Goal: Browse casually

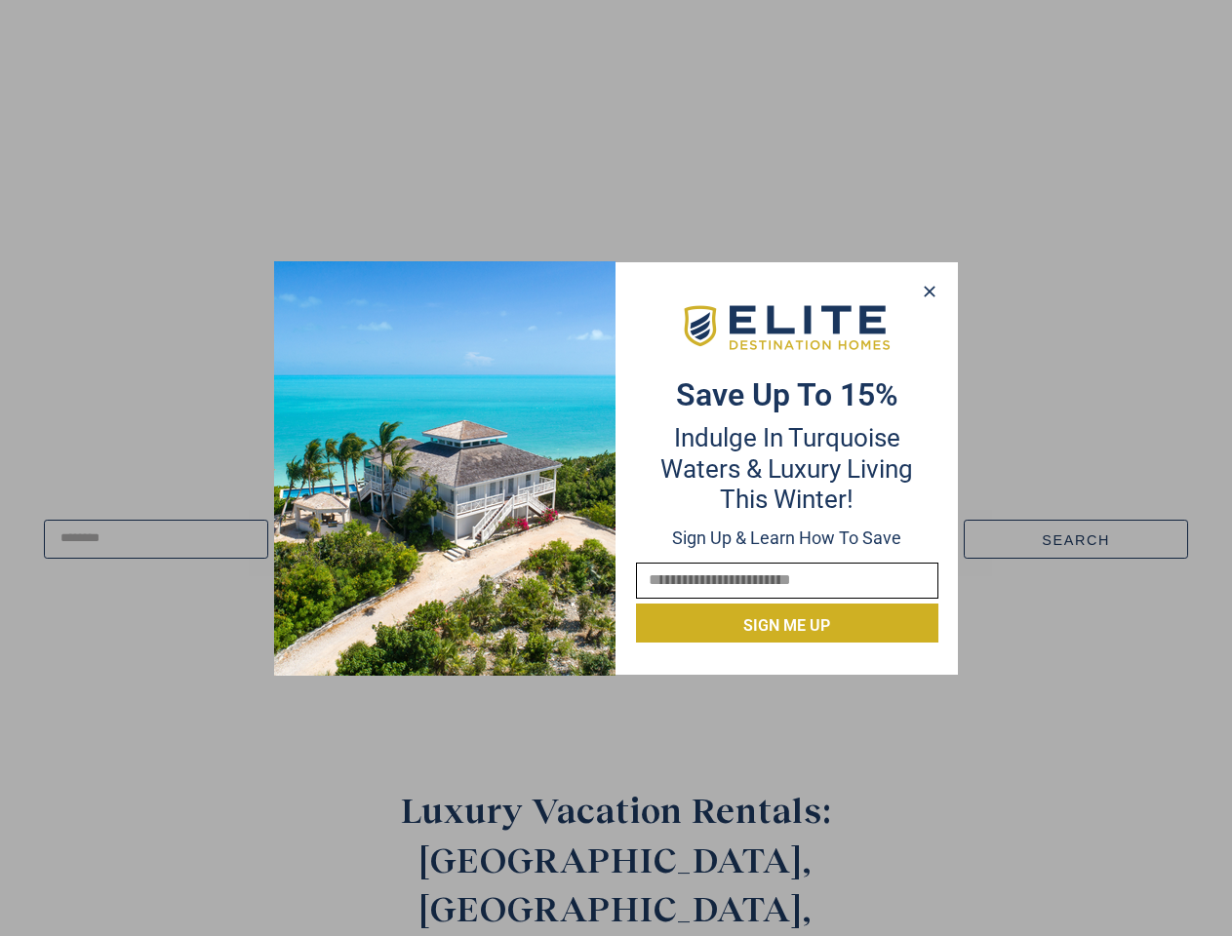
click at [616, 468] on div "Save up to 15% Indulge in Turquoise Waters & Luxury Living this winter! Sign up…" at bounding box center [786, 468] width 341 height 349
click at [928, 292] on icon at bounding box center [928, 291] width 11 height 11
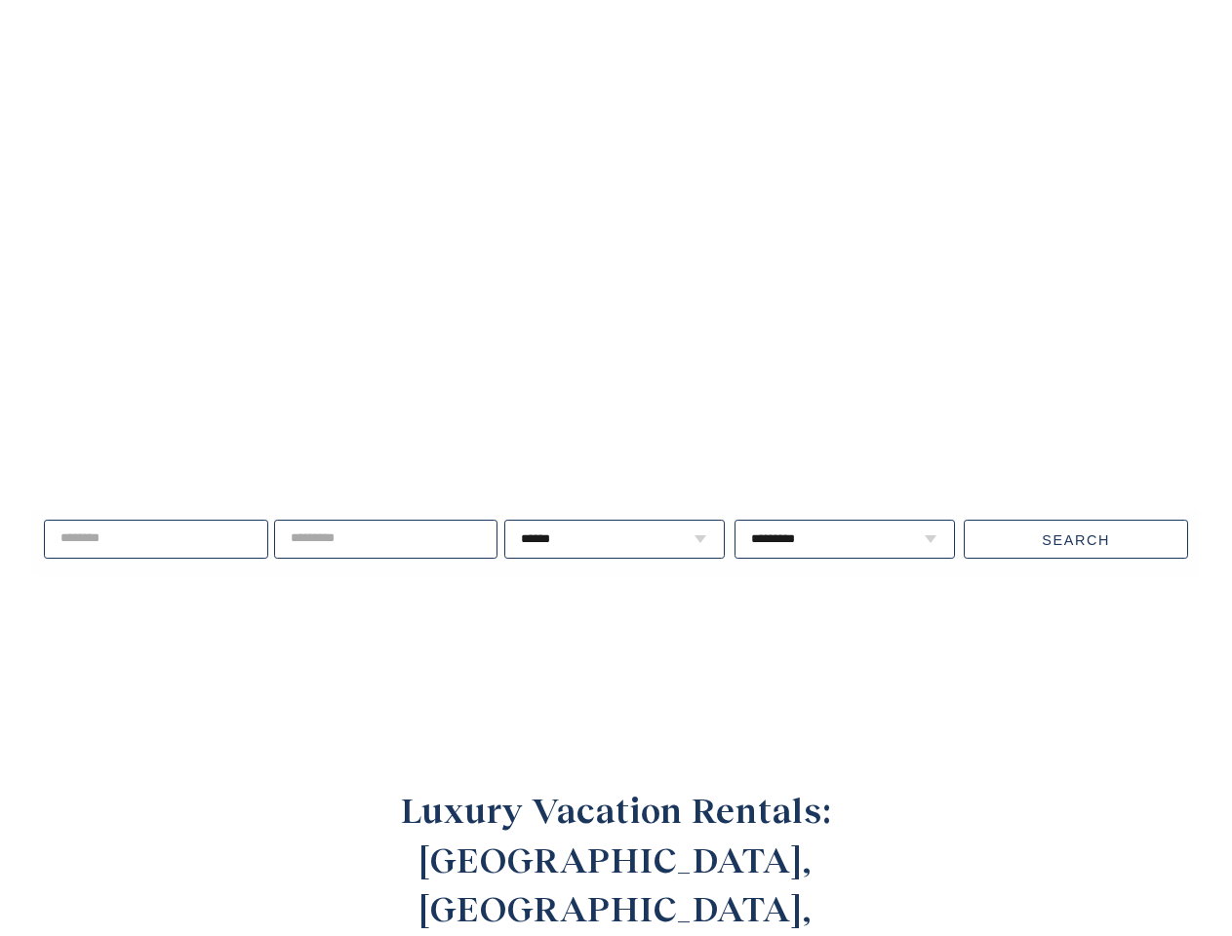
click at [928, 291] on video at bounding box center [616, 356] width 1426 height 713
click at [445, 468] on span "Live well, travel often." at bounding box center [255, 468] width 428 height 49
click at [787, 328] on video at bounding box center [616, 356] width 1426 height 713
click at [787, 624] on div "Live well, travel often. ****** * * * * * * * * * ** ** ** ** ** ** **" at bounding box center [616, 539] width 1232 height 251
